Goal: Check status: Check status

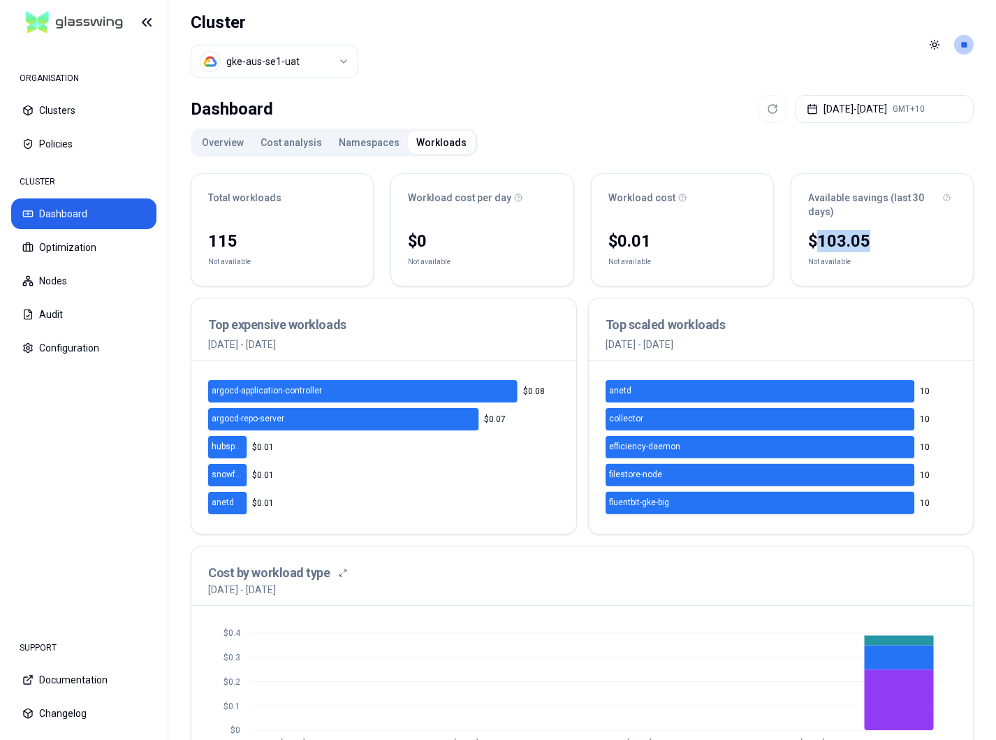
drag, startPoint x: 820, startPoint y: 245, endPoint x: 886, endPoint y: 245, distance: 66.4
click at [886, 245] on div "$103.05" at bounding box center [882, 241] width 148 height 22
click at [290, 141] on button "Cost analysis" at bounding box center [291, 142] width 78 height 22
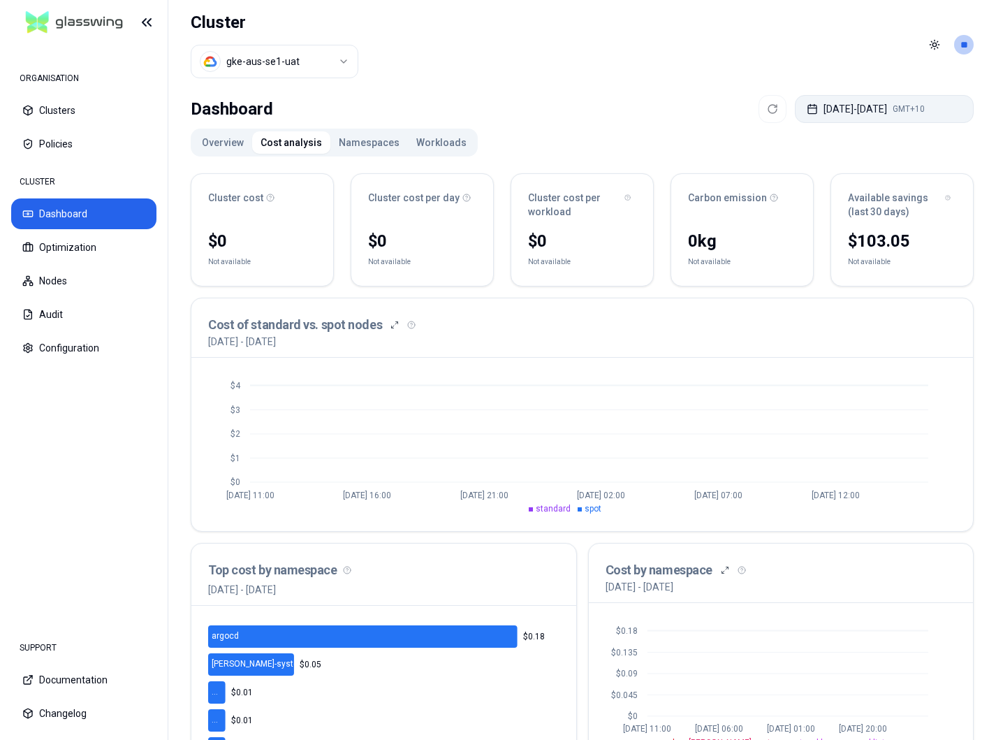
click at [850, 110] on button "[DATE] - [DATE] GMT+10" at bounding box center [884, 109] width 179 height 28
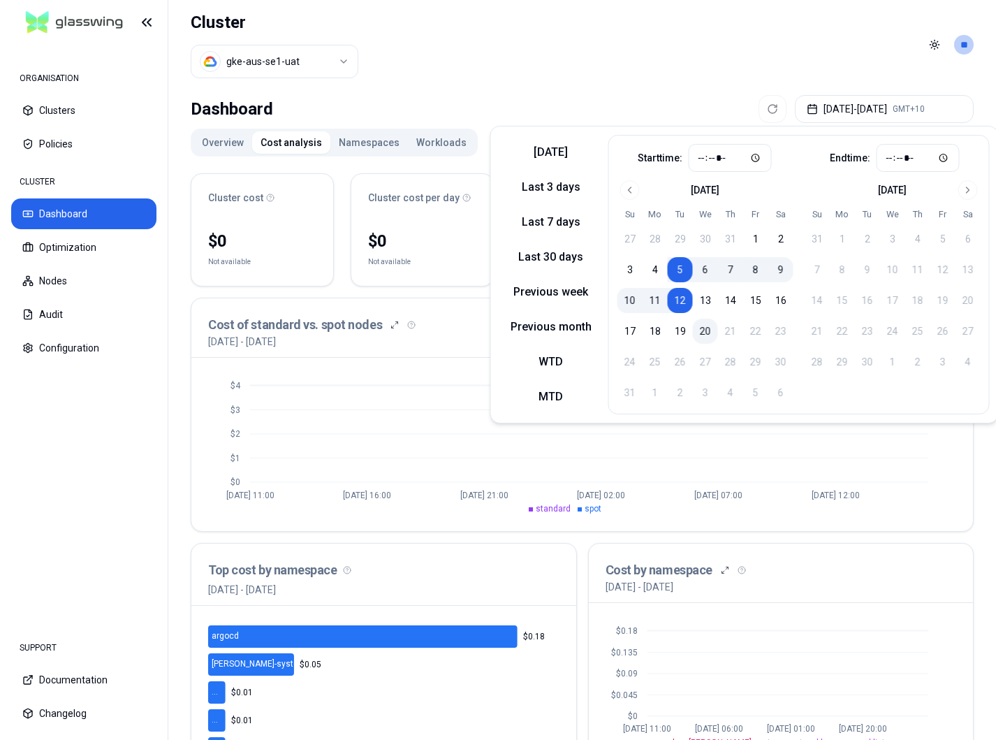
click at [708, 331] on button "20" at bounding box center [705, 331] width 25 height 25
type input "*****"
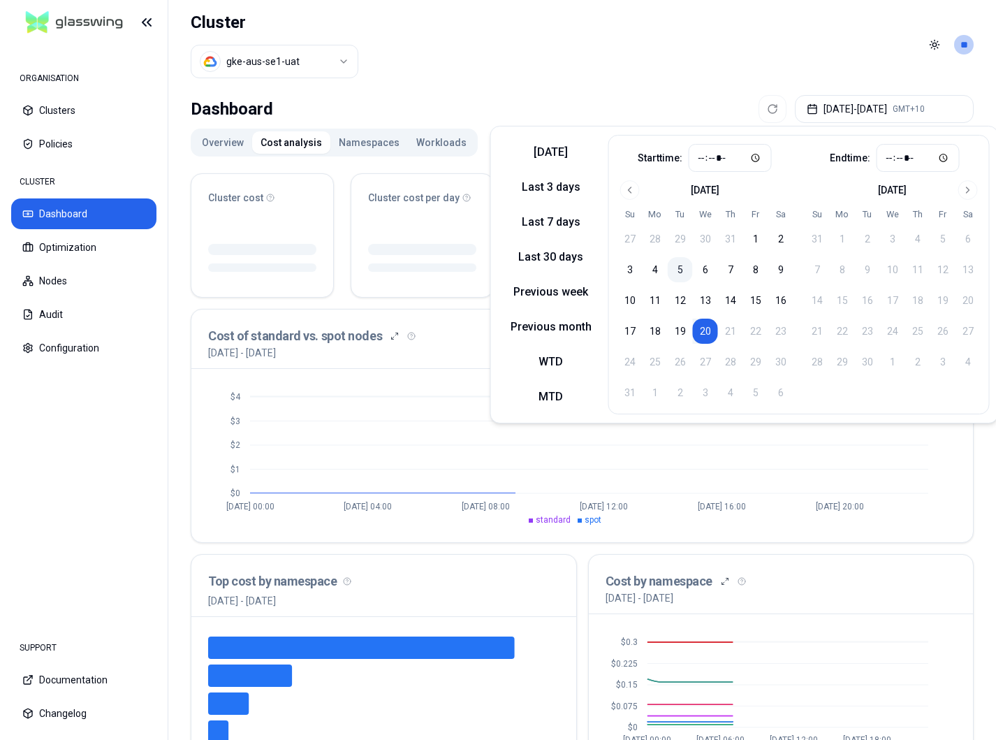
click at [679, 270] on button "5" at bounding box center [680, 269] width 25 height 25
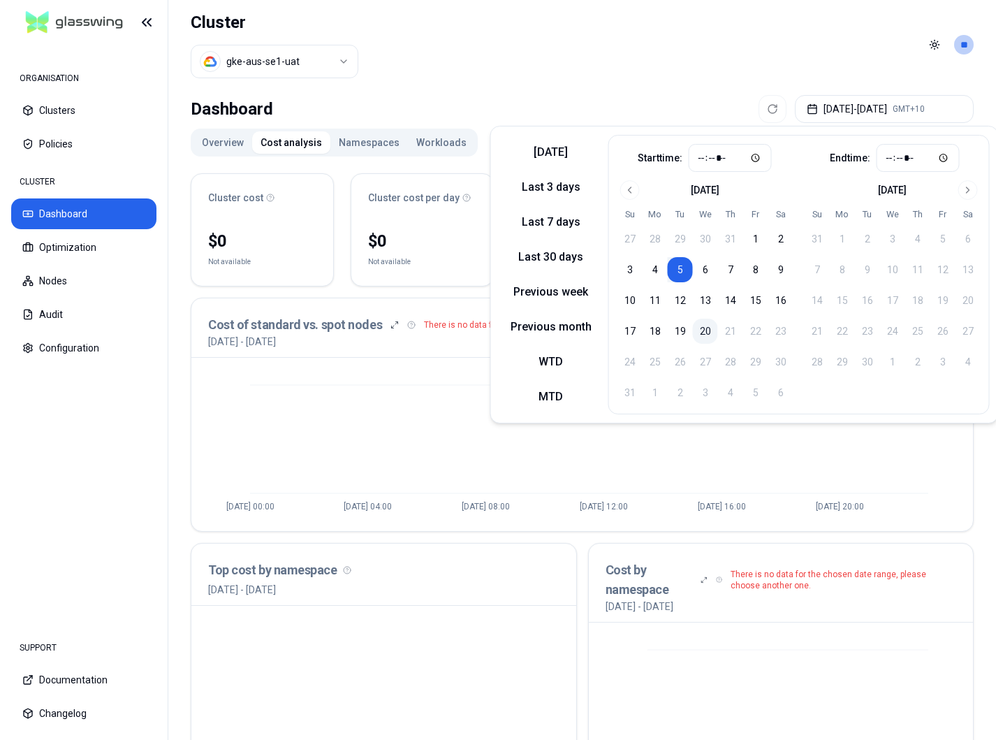
click at [707, 337] on button "20" at bounding box center [705, 331] width 25 height 25
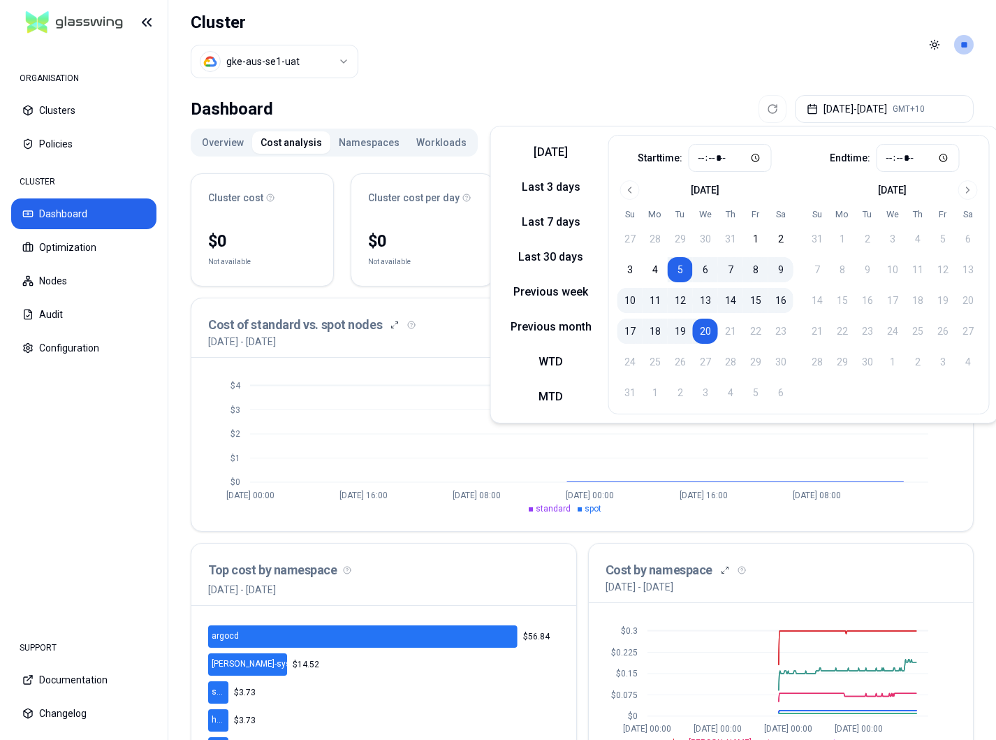
click at [571, 103] on div "Dashboard [DATE] - [DATE] GMT+10" at bounding box center [582, 109] width 783 height 28
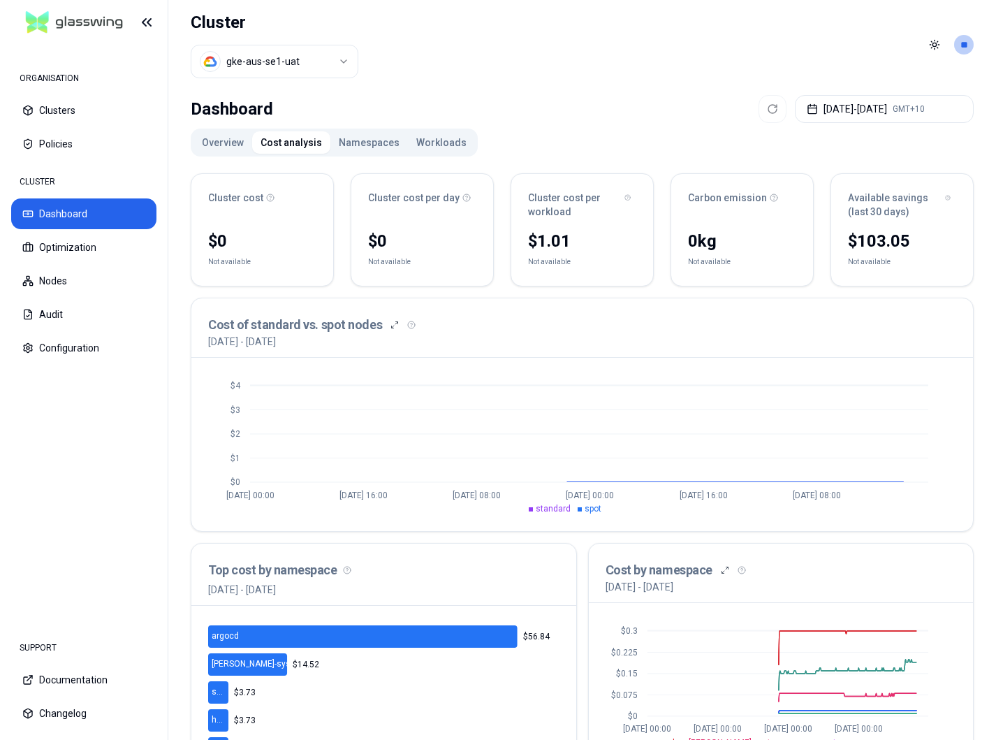
click at [198, 138] on button "Overview" at bounding box center [223, 142] width 59 height 22
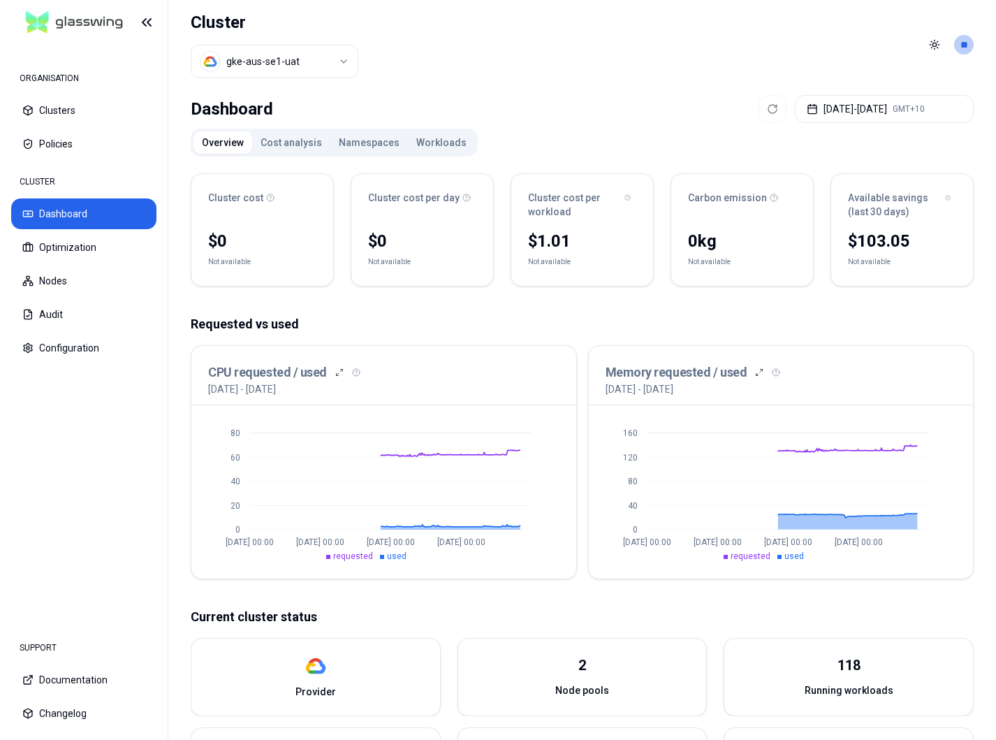
scroll to position [300, 0]
